Goal: Contribute content

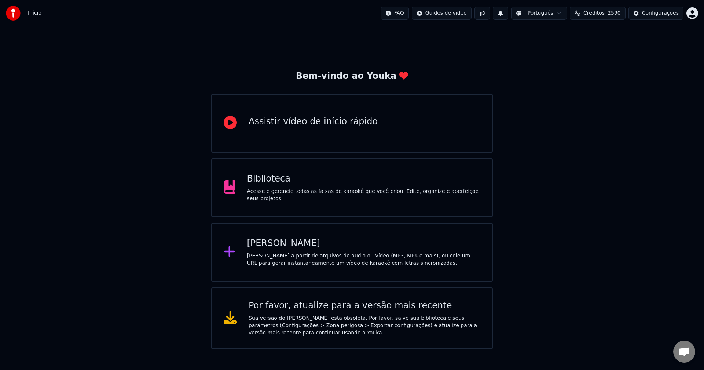
click at [269, 189] on div "Biblioteca Acesse e gerencie todas as faixas de karaokê que você criou. Edite, …" at bounding box center [364, 187] width 234 height 29
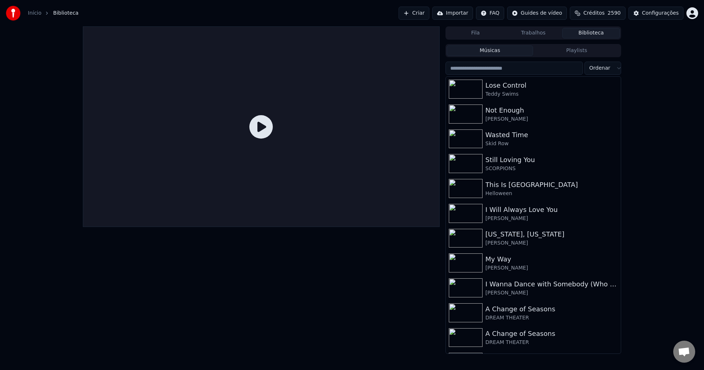
click at [419, 13] on button "Criar" at bounding box center [414, 13] width 31 height 13
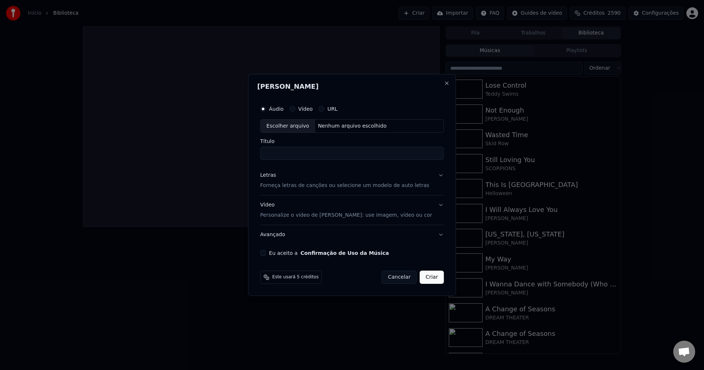
click at [294, 124] on div "Escolher arquivo" at bounding box center [288, 126] width 55 height 13
type input "**********"
click at [316, 186] on p "Forneça letras de canções ou selecione um modelo de auto letras" at bounding box center [344, 185] width 169 height 7
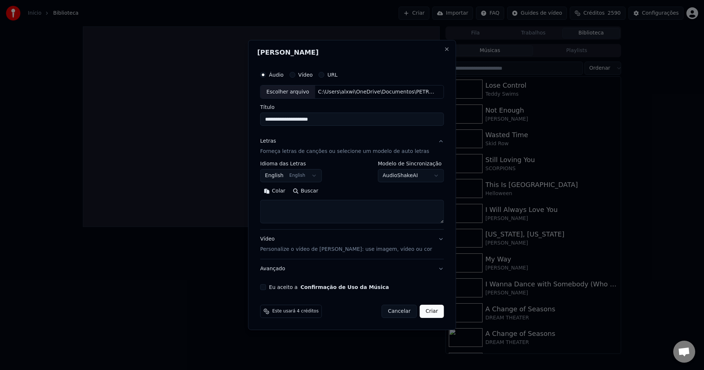
click at [307, 210] on textarea at bounding box center [352, 211] width 184 height 23
paste textarea "**********"
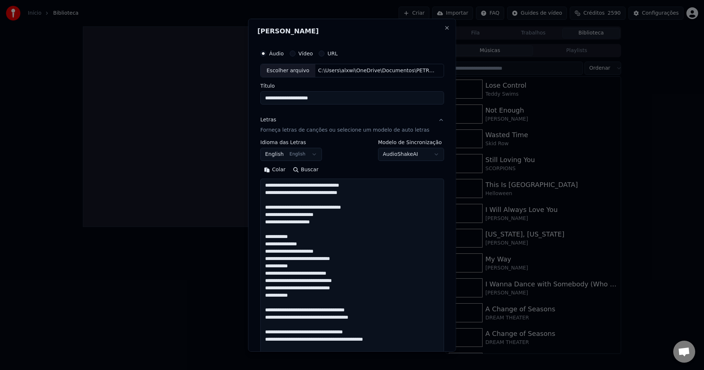
scroll to position [376, 0]
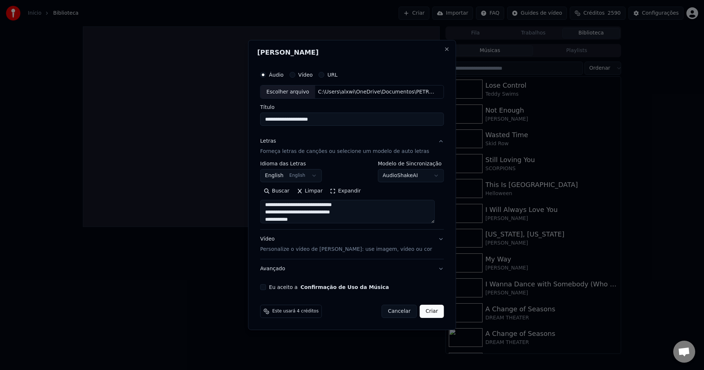
type textarea "**********"
click at [312, 251] on p "Personalize o vídeo de [PERSON_NAME]: use imagem, vídeo ou cor" at bounding box center [346, 249] width 172 height 7
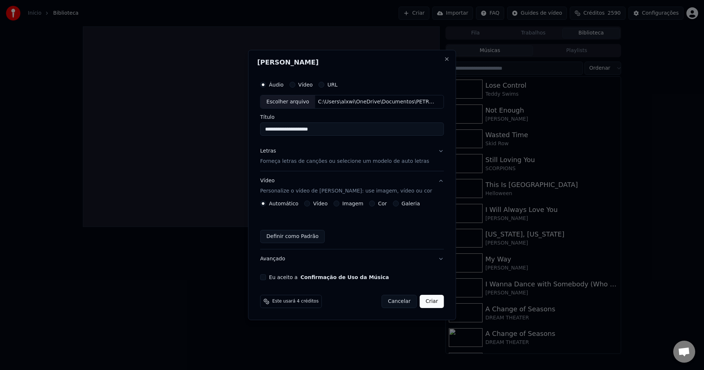
click at [339, 203] on button "Imagem" at bounding box center [336, 204] width 6 height 6
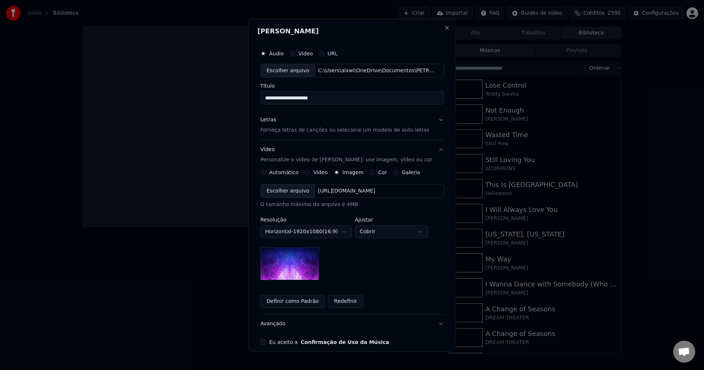
click at [292, 190] on div "Escolher arquivo" at bounding box center [288, 190] width 55 height 13
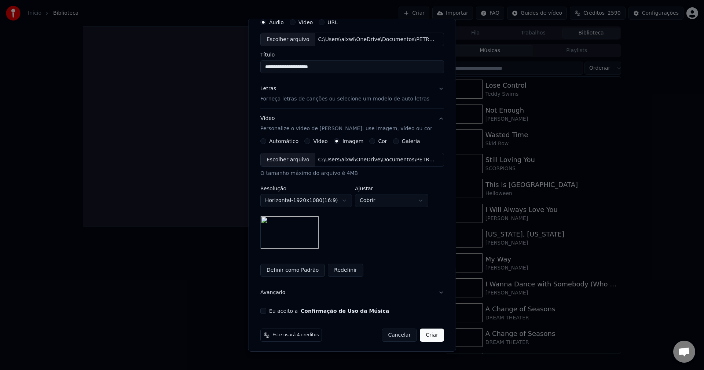
scroll to position [33, 0]
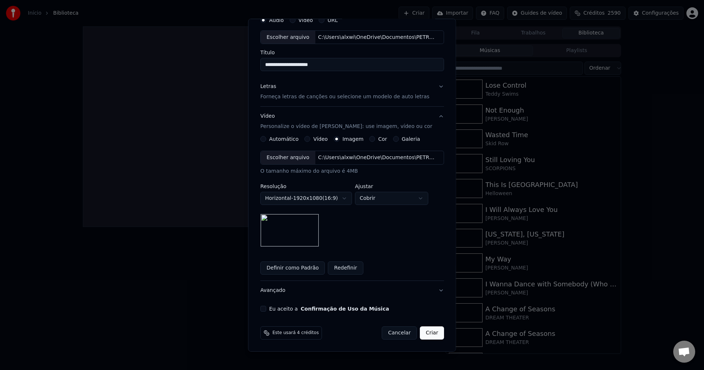
click at [264, 309] on button "Eu aceito a Confirmação de Uso da Música" at bounding box center [263, 309] width 6 height 6
click at [422, 332] on button "Criar" at bounding box center [432, 332] width 24 height 13
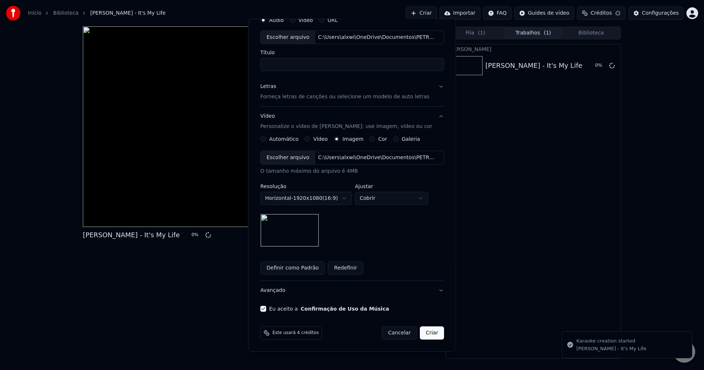
scroll to position [0, 0]
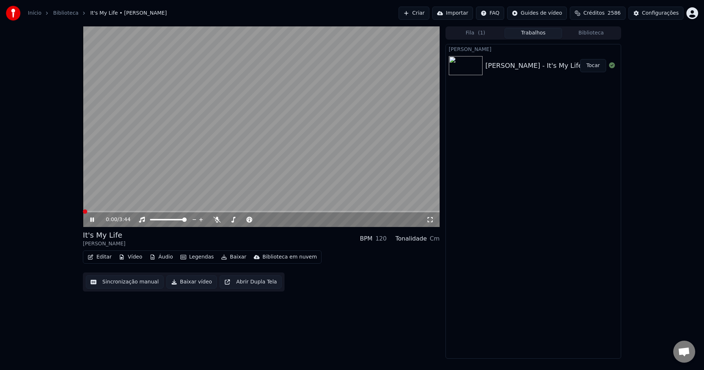
click at [83, 214] on span at bounding box center [85, 211] width 4 height 4
click at [217, 220] on icon at bounding box center [216, 220] width 7 height 6
click at [83, 214] on span at bounding box center [85, 211] width 4 height 4
click at [93, 221] on icon at bounding box center [92, 219] width 4 height 4
click at [87, 221] on div "0:02 / 3:44" at bounding box center [261, 219] width 351 height 7
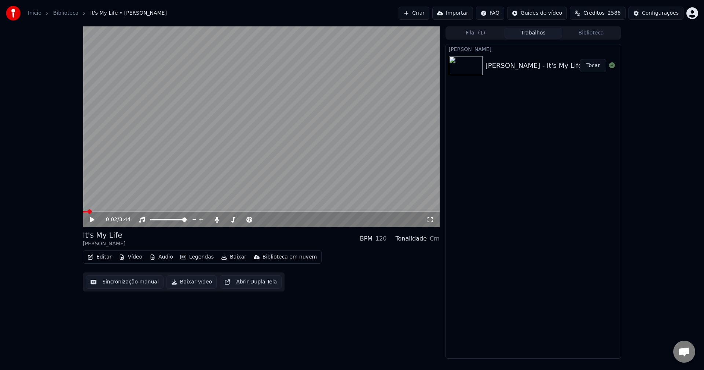
click at [91, 220] on icon at bounding box center [92, 219] width 4 height 5
click at [228, 257] on button "Baixar" at bounding box center [233, 257] width 31 height 10
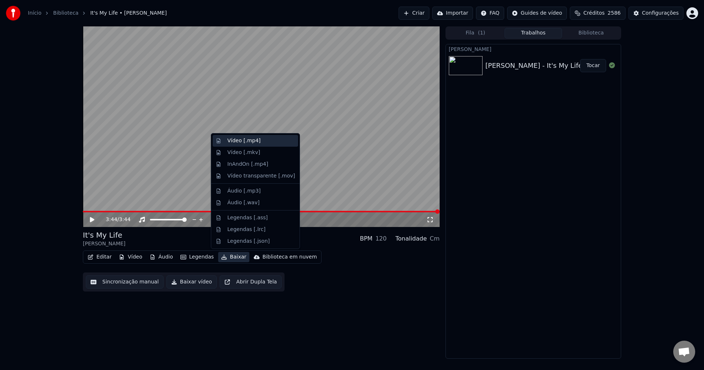
click at [241, 137] on div "Vídeo [.mp4]" at bounding box center [243, 140] width 33 height 7
